Goal: Task Accomplishment & Management: Complete application form

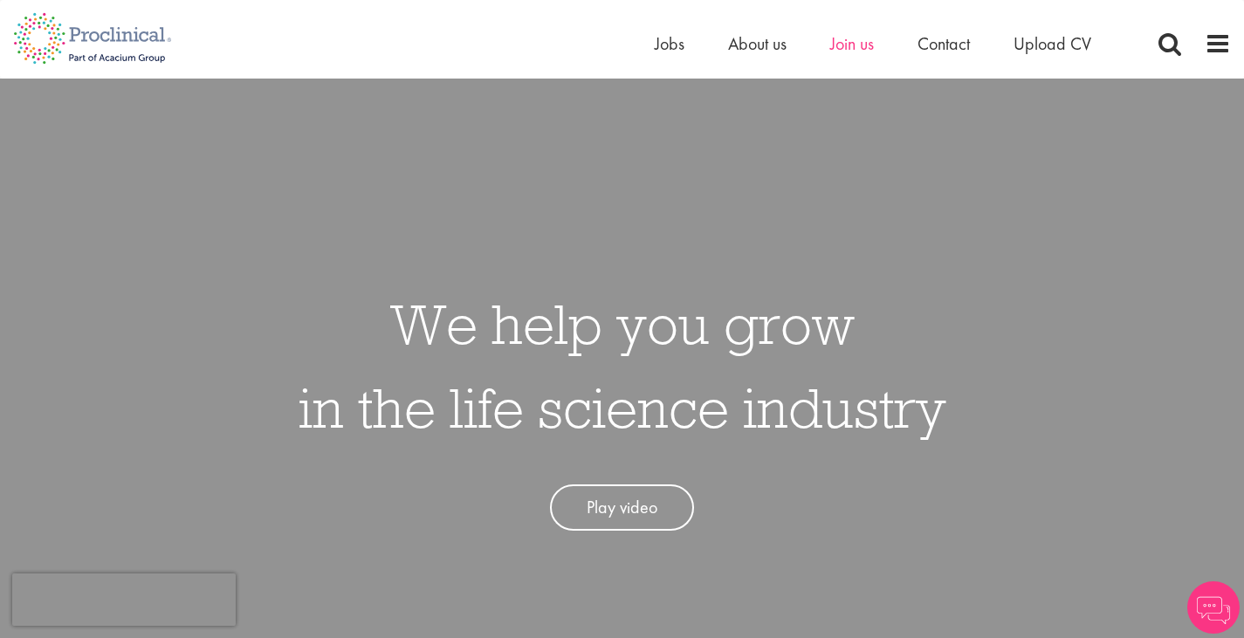
drag, startPoint x: 836, startPoint y: 67, endPoint x: 835, endPoint y: 45, distance: 22.8
click at [835, 45] on nav "Home Jobs About us Join us Contact Upload CV" at bounding box center [622, 39] width 1244 height 79
click at [835, 45] on span "Join us" at bounding box center [852, 43] width 44 height 23
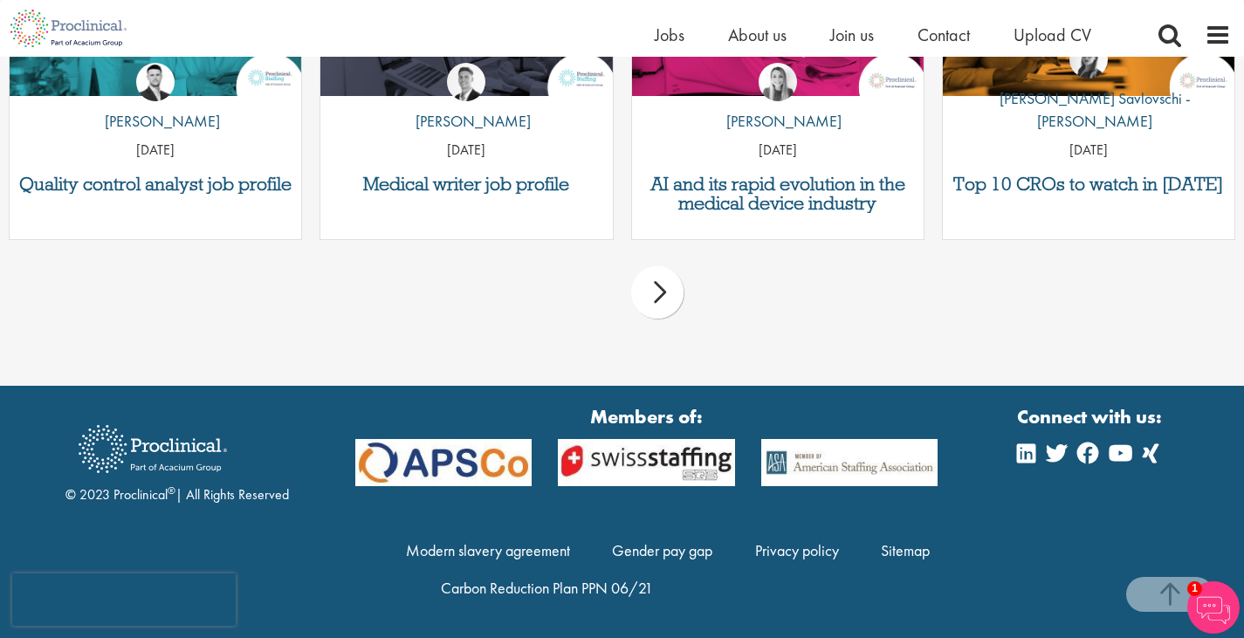
scroll to position [2393, 0]
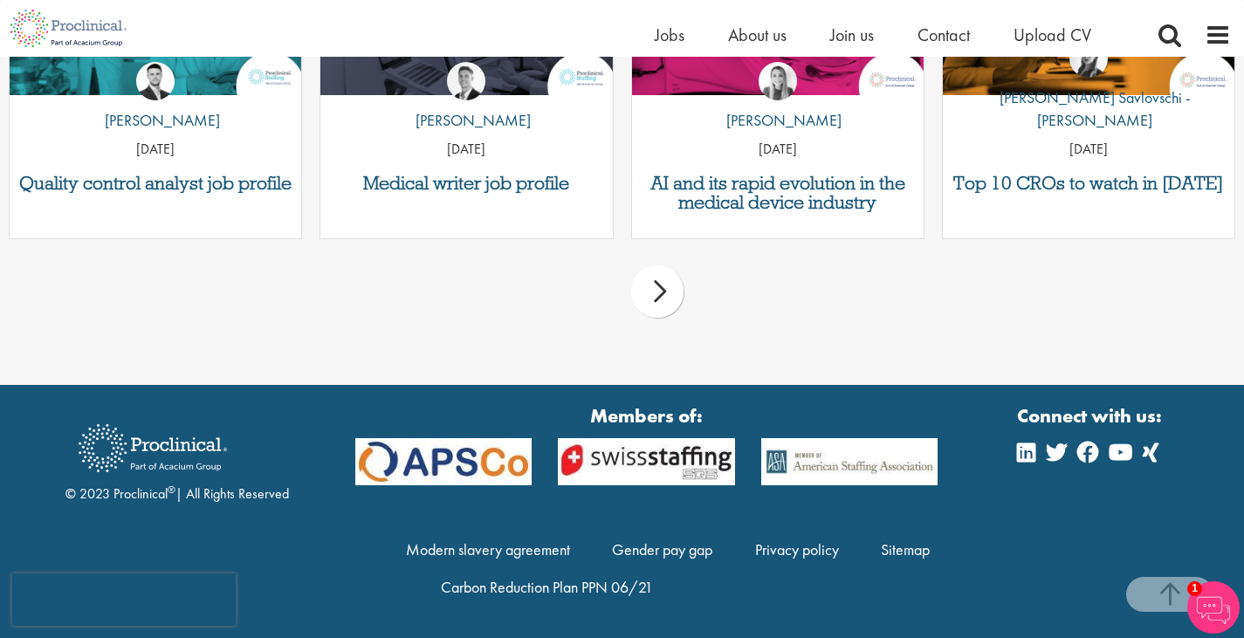
click at [650, 279] on div "next" at bounding box center [657, 291] width 52 height 52
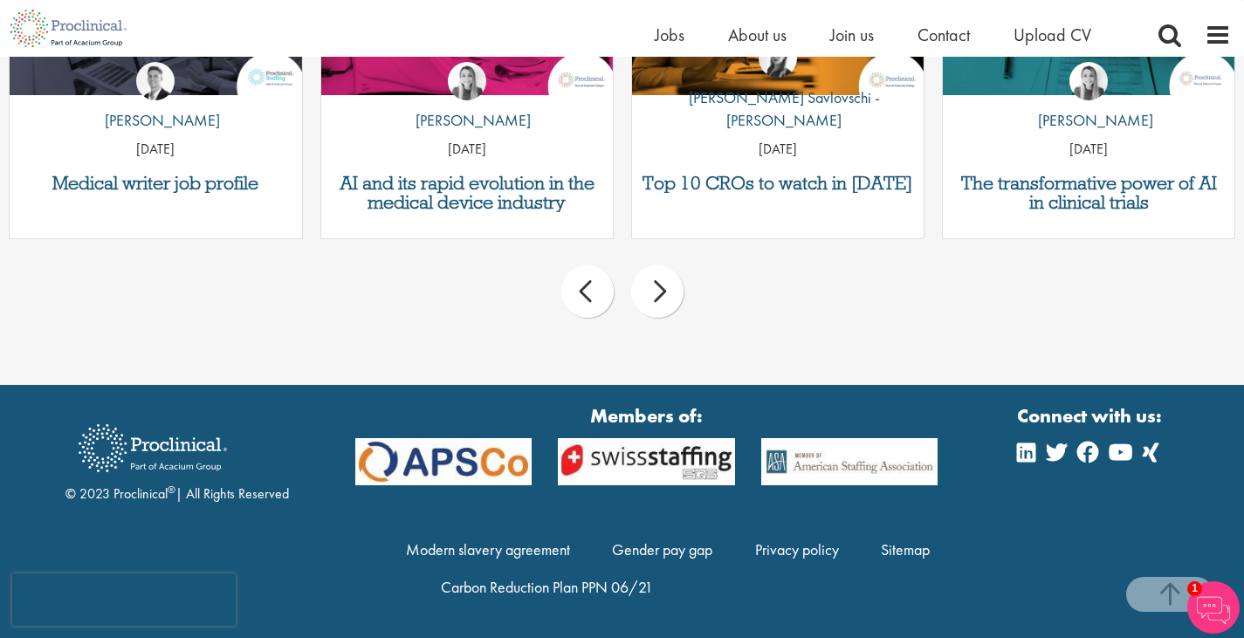
click at [650, 279] on div "next" at bounding box center [657, 291] width 52 height 52
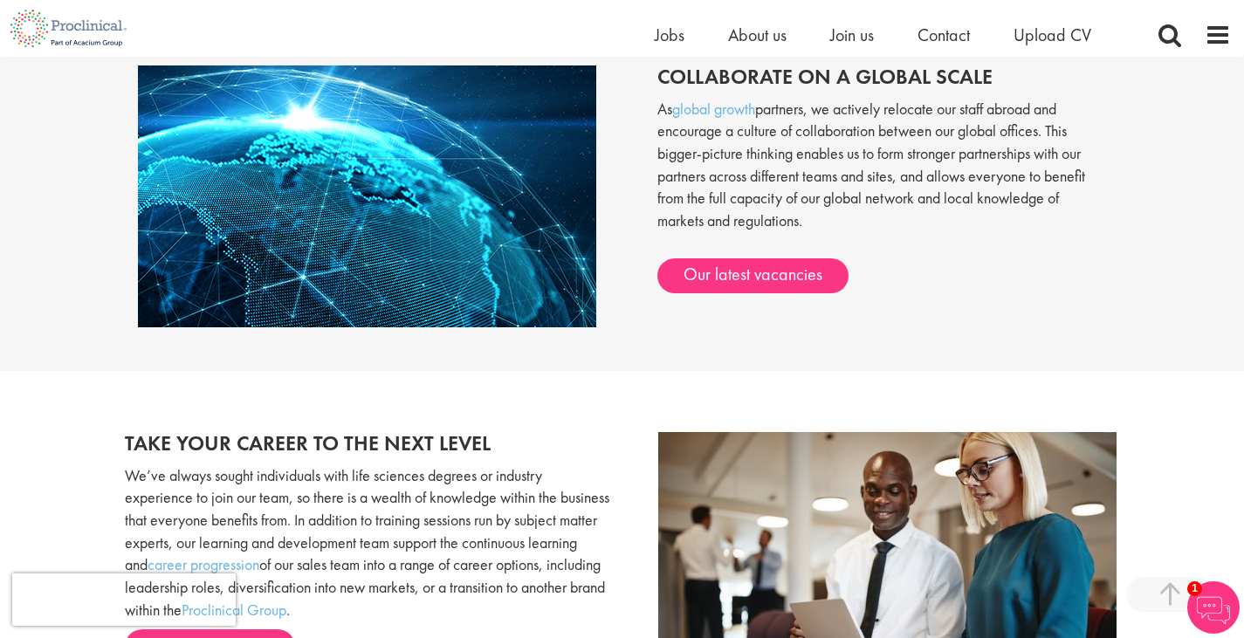
scroll to position [1439, 0]
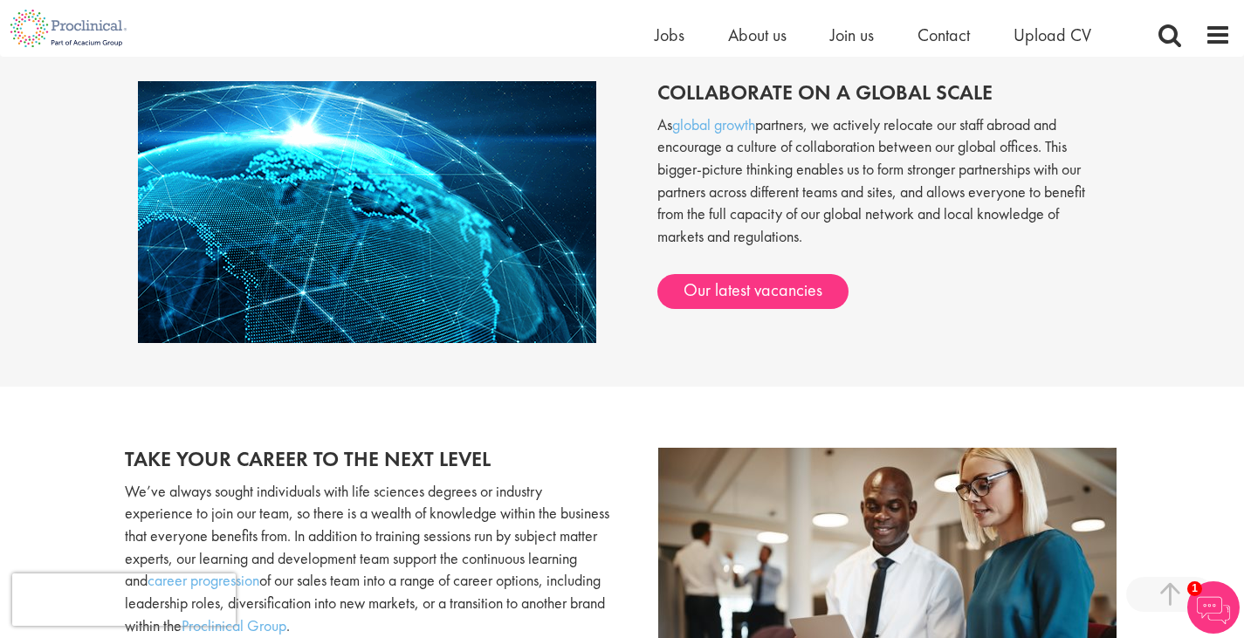
click at [788, 320] on div "Collaborate on a global scale As global growth partners, we actively relocate o…" at bounding box center [623, 203] width 1022 height 279
click at [723, 293] on link "Our latest vacancies" at bounding box center [752, 291] width 191 height 35
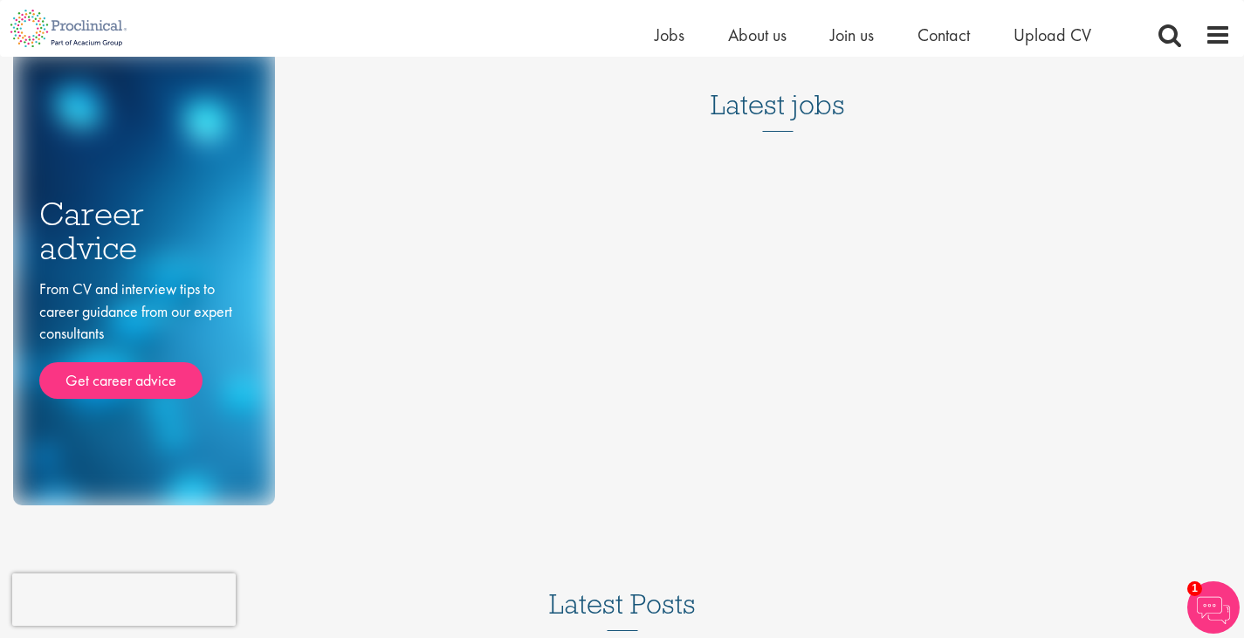
scroll to position [52, 0]
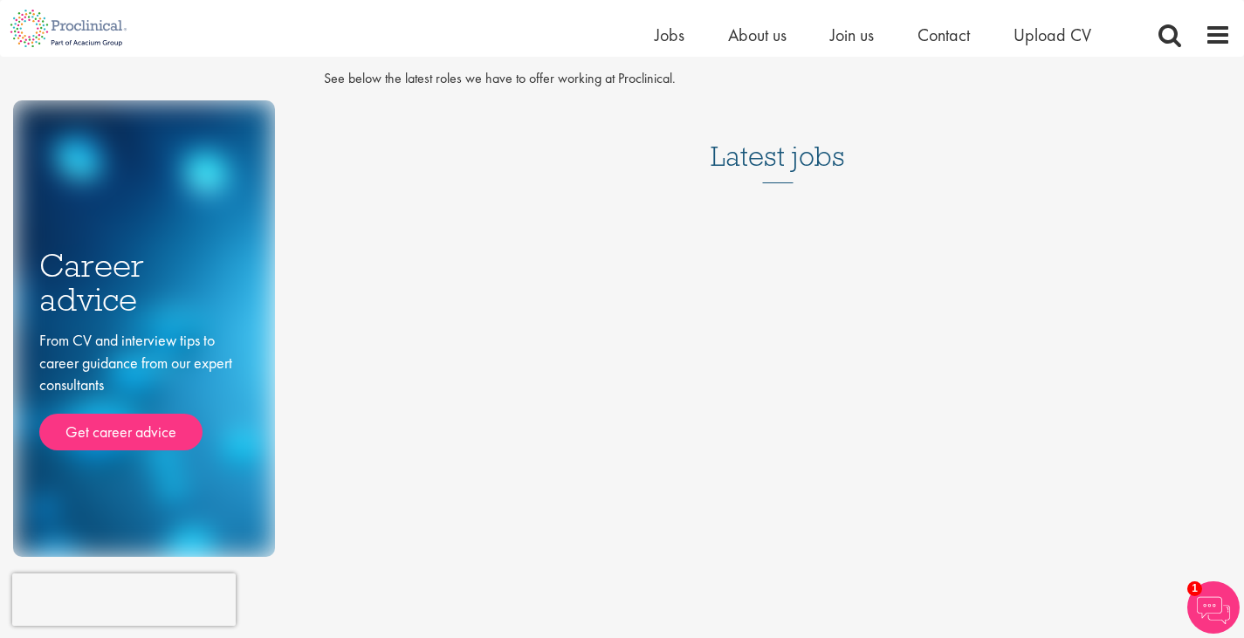
click at [1225, 607] on img at bounding box center [1213, 608] width 52 height 52
click at [1214, 599] on img at bounding box center [1213, 608] width 52 height 52
